Goal: Navigation & Orientation: Find specific page/section

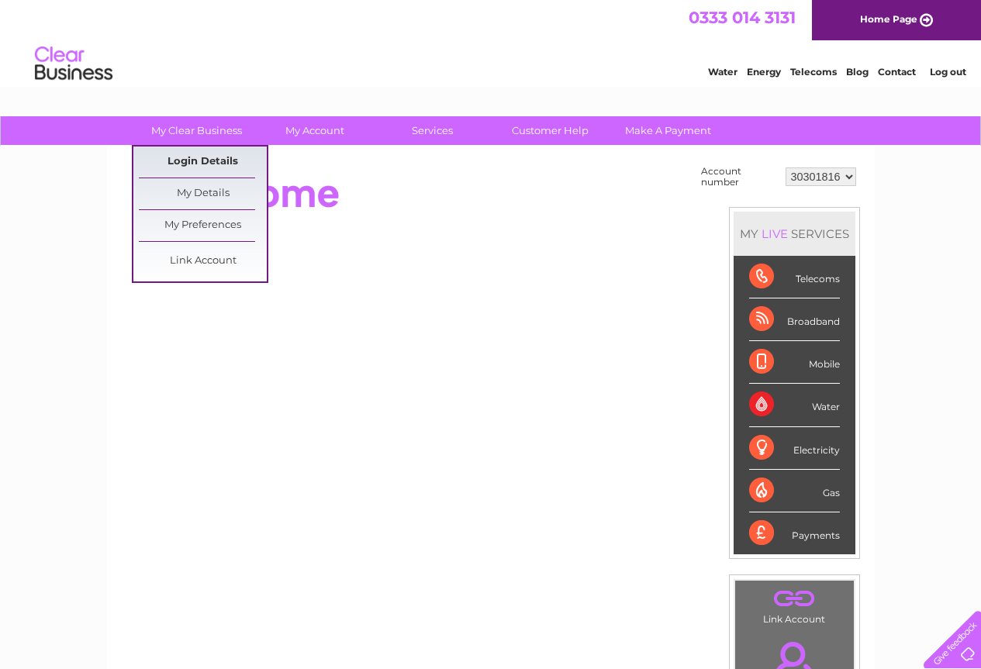
click at [209, 160] on link "Login Details" at bounding box center [203, 162] width 128 height 31
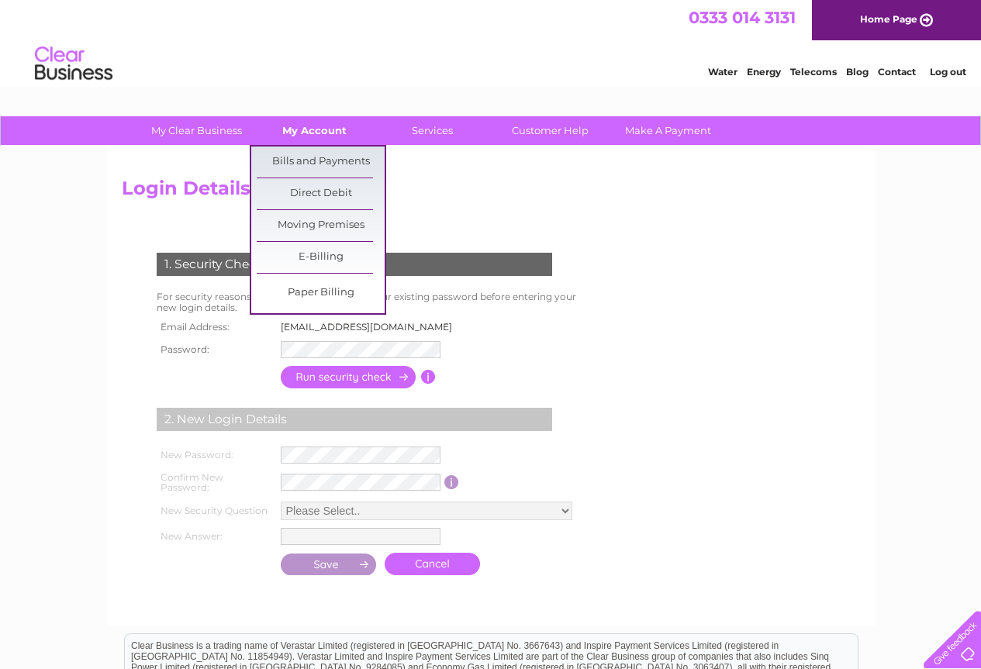
click at [311, 134] on link "My Account" at bounding box center [314, 130] width 128 height 29
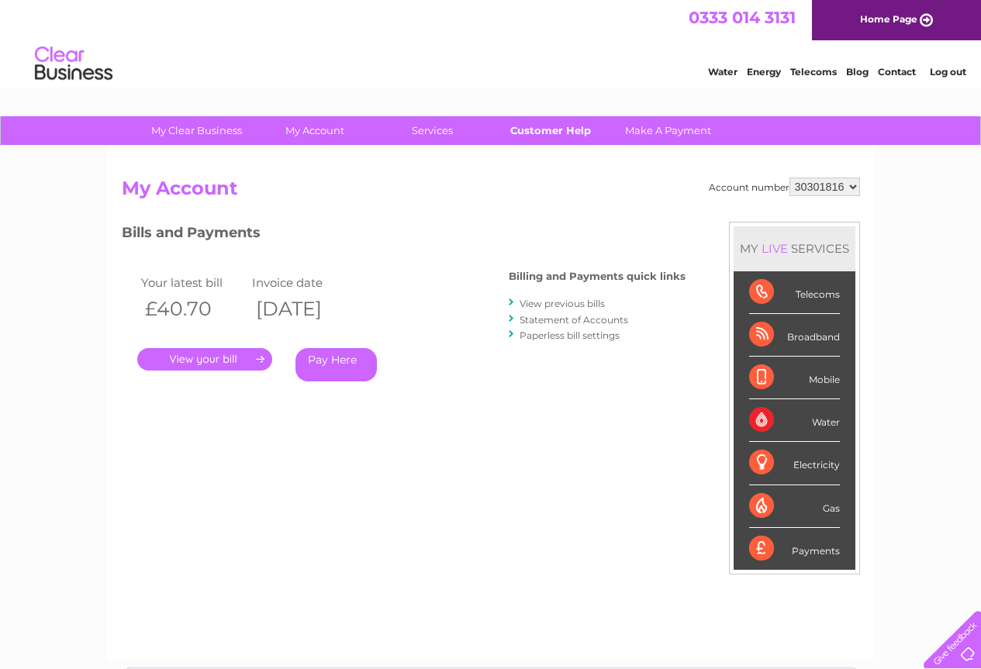
click at [568, 142] on link "Customer Help" at bounding box center [550, 130] width 128 height 29
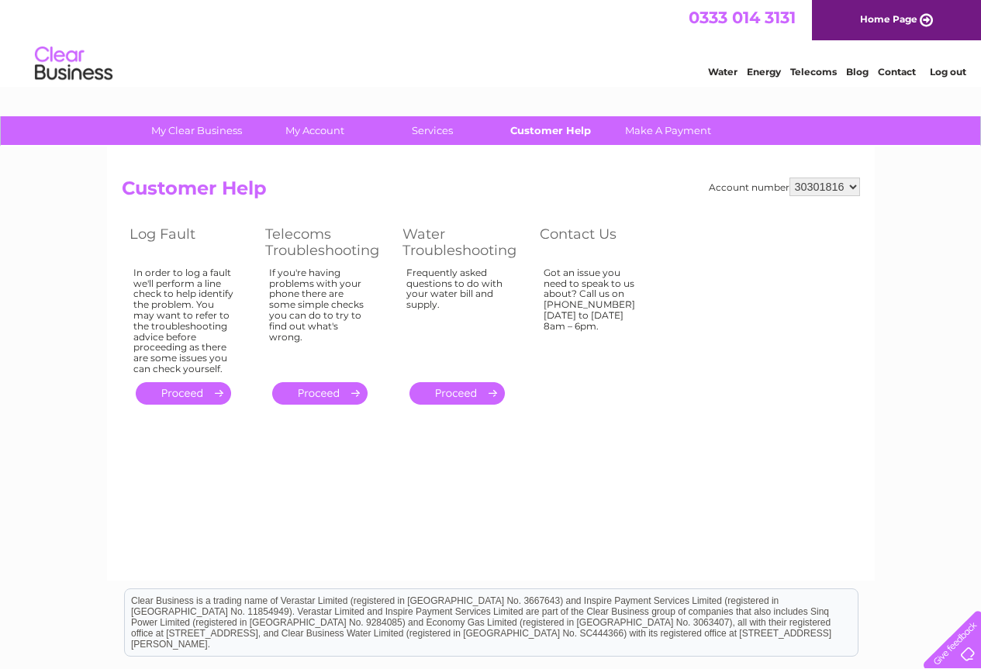
click at [565, 126] on link "Customer Help" at bounding box center [550, 130] width 128 height 29
